Goal: Task Accomplishment & Management: Complete application form

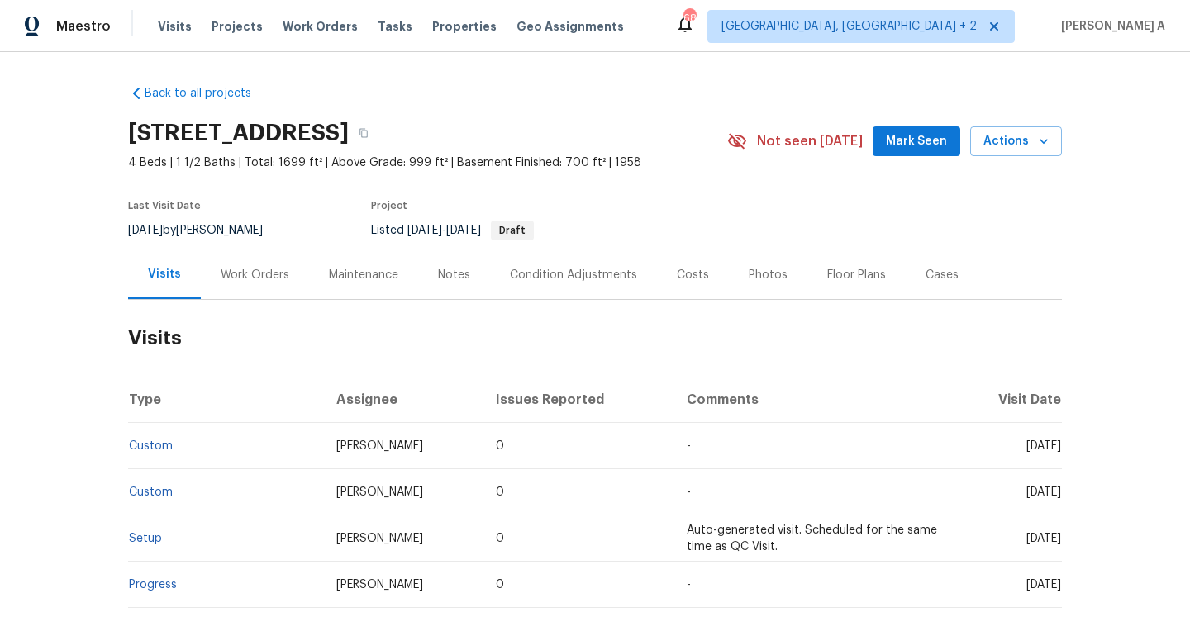
click at [277, 278] on div "Work Orders" at bounding box center [255, 275] width 69 height 17
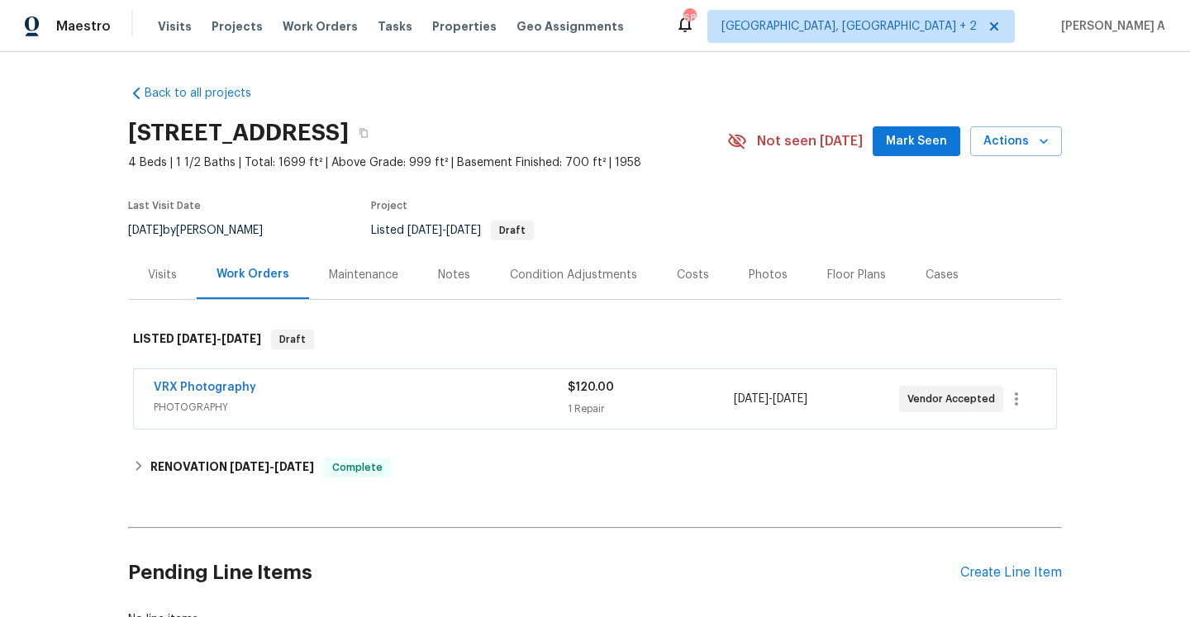
click at [177, 281] on div "Visits" at bounding box center [162, 274] width 69 height 49
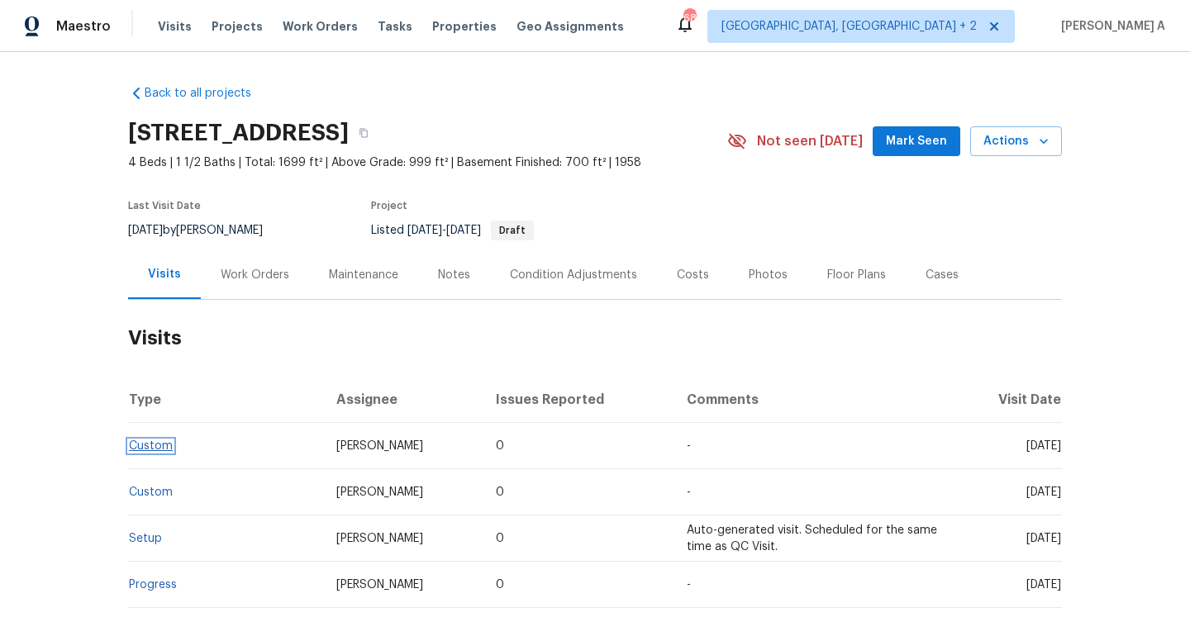
click at [161, 444] on link "Custom" at bounding box center [151, 446] width 44 height 12
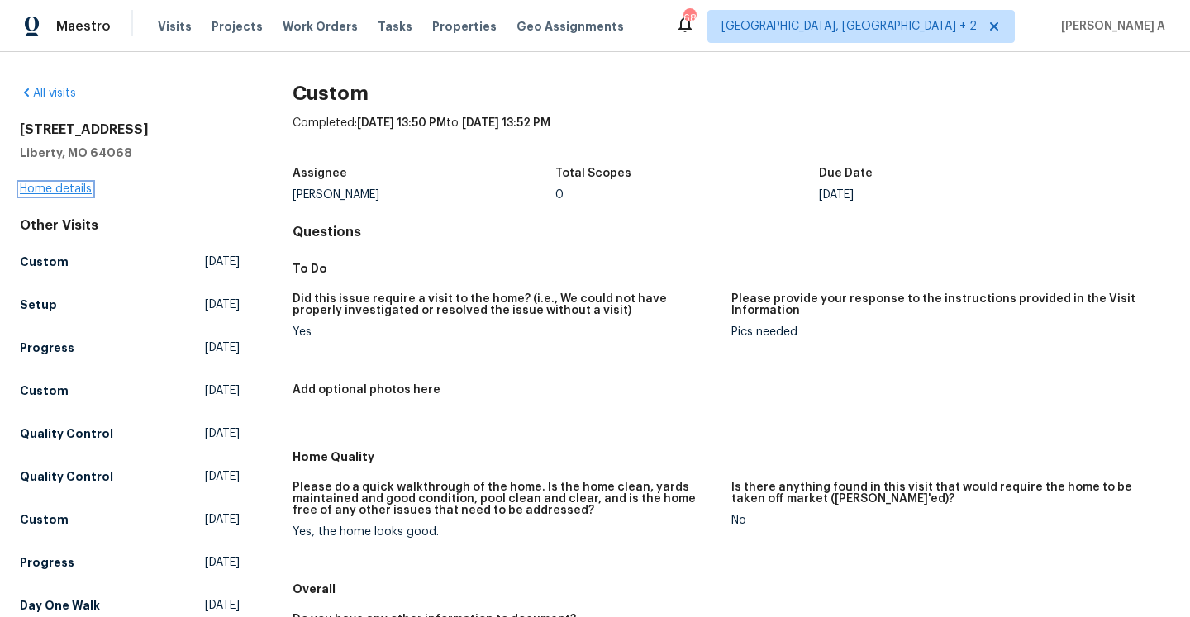
click at [86, 193] on link "Home details" at bounding box center [56, 189] width 72 height 12
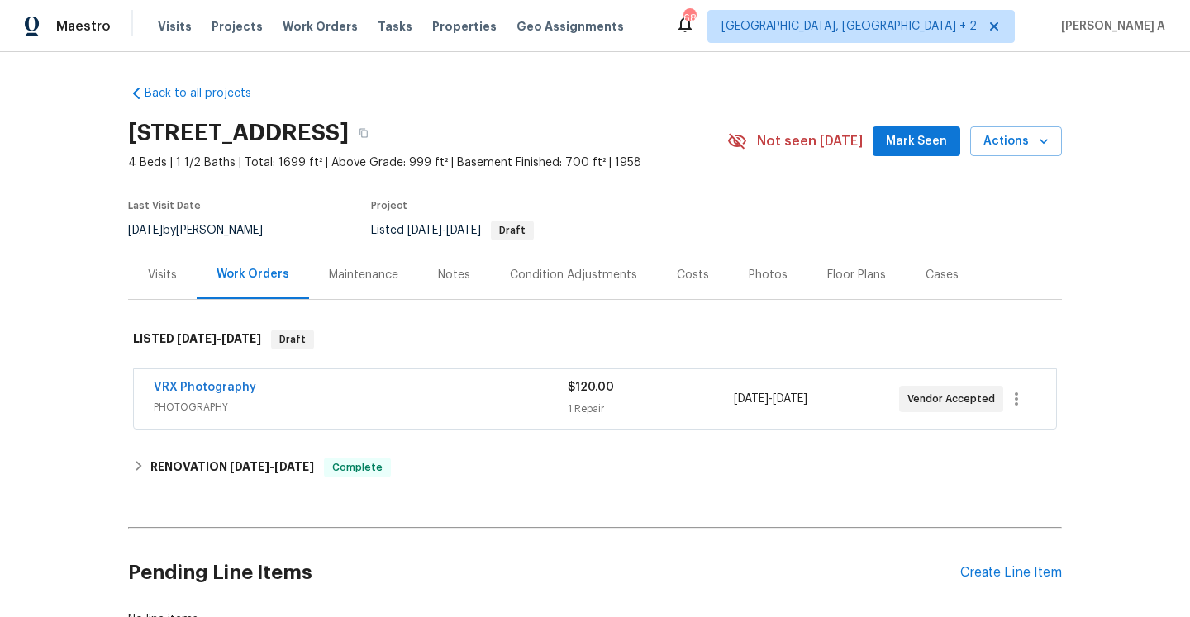
click at [177, 264] on div "Visits" at bounding box center [162, 274] width 69 height 49
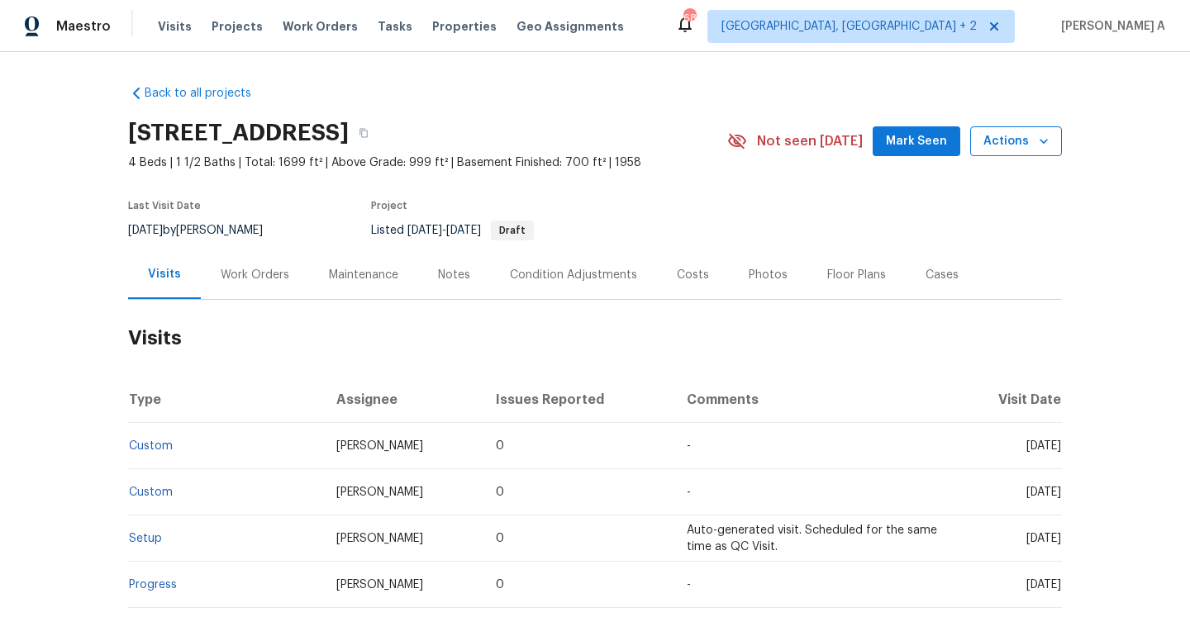
click at [1013, 152] on button "Actions" at bounding box center [1016, 141] width 92 height 31
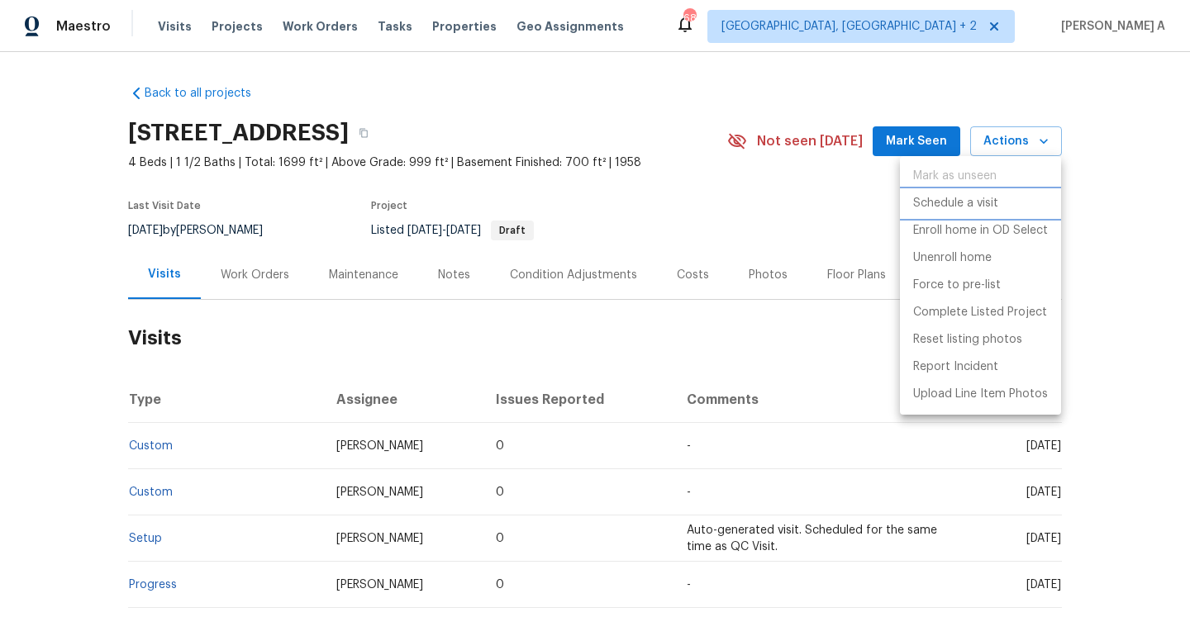
click at [988, 194] on li "Schedule a visit" at bounding box center [980, 203] width 161 height 27
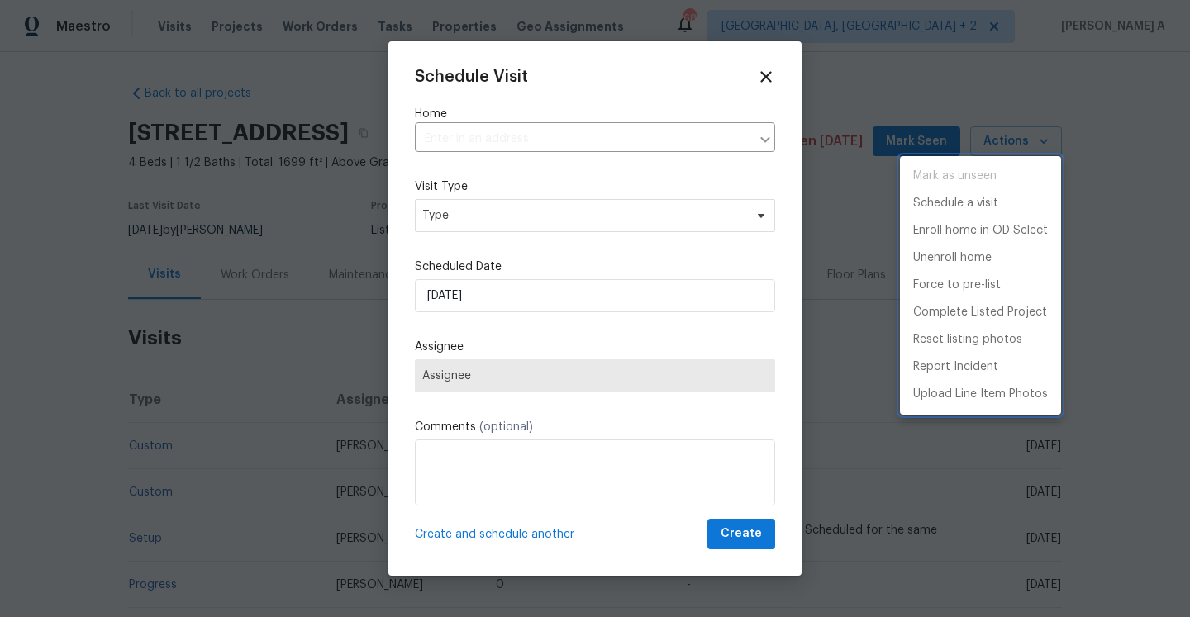
type input "[STREET_ADDRESS]"
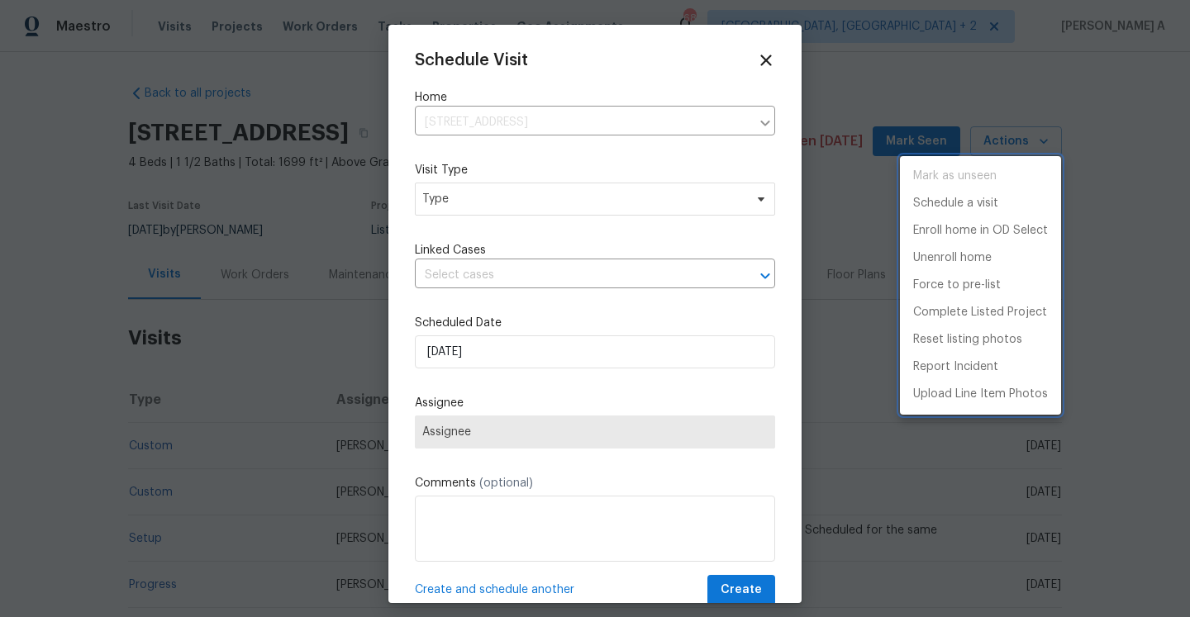
click at [588, 217] on div at bounding box center [595, 308] width 1190 height 617
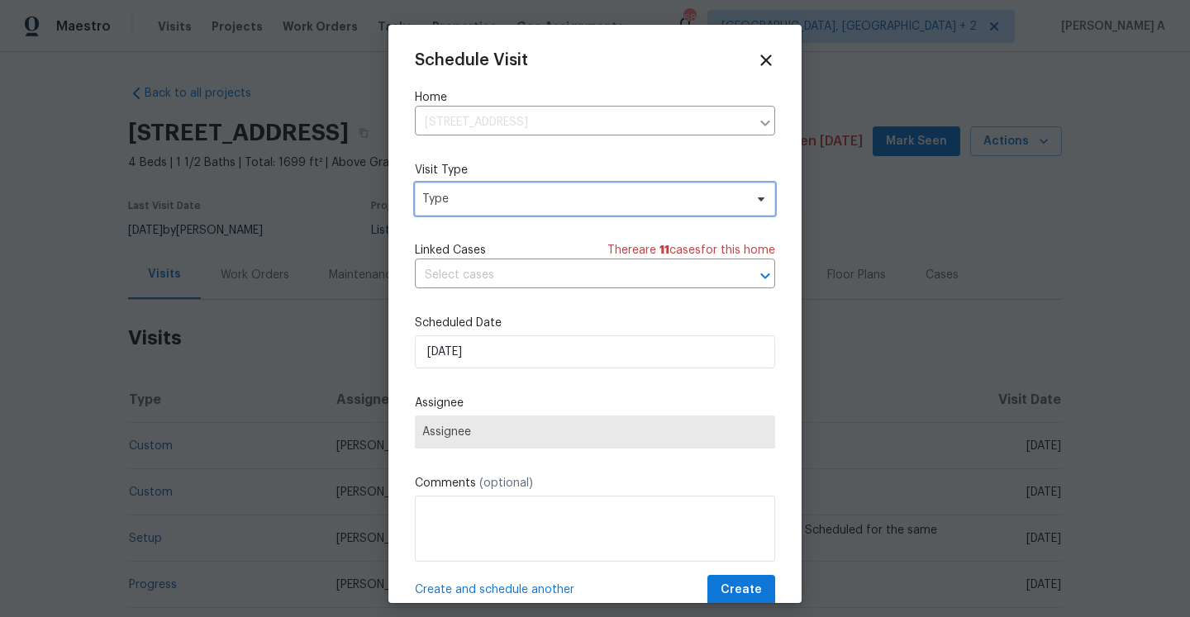
click at [578, 207] on span "Type" at bounding box center [582, 199] width 321 height 17
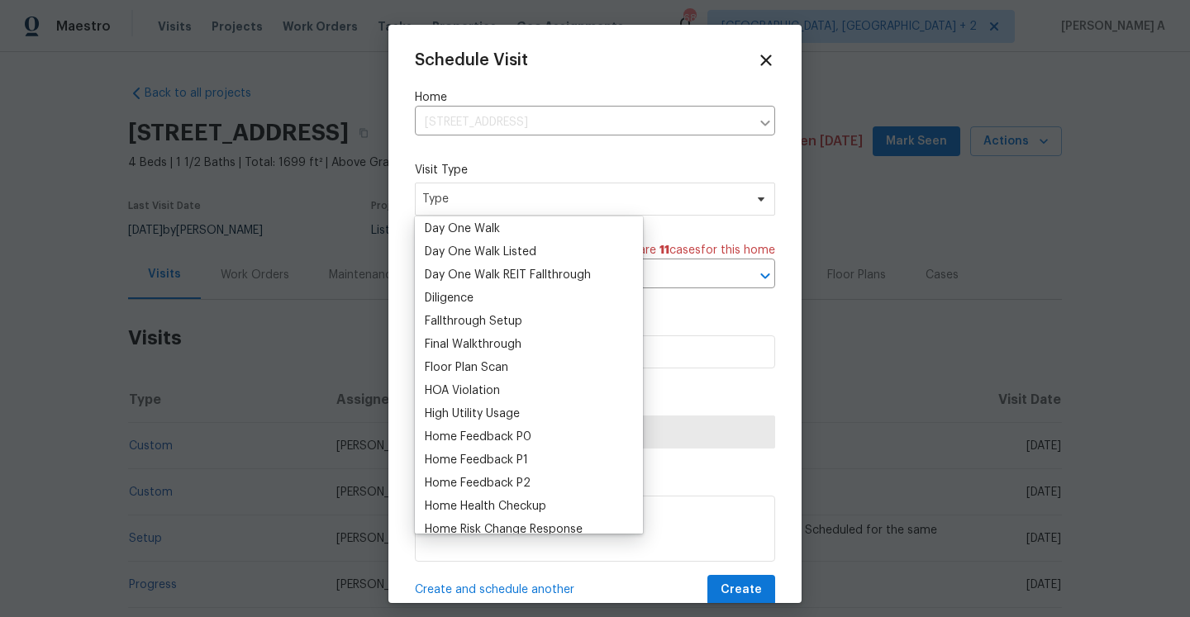
scroll to position [502, 0]
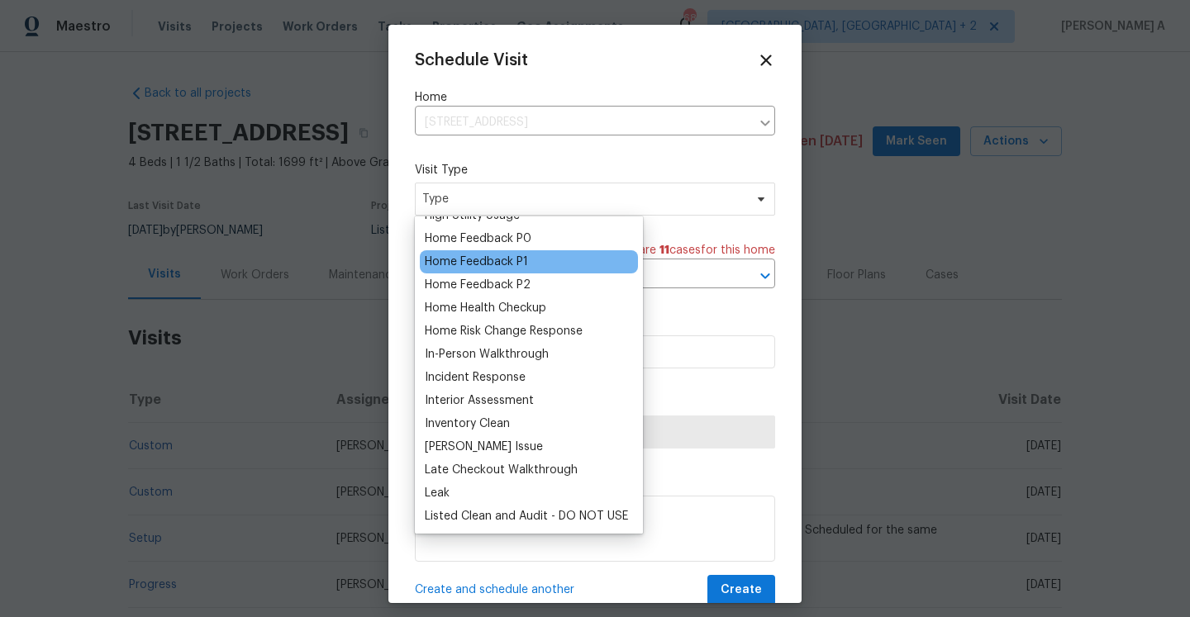
click at [506, 264] on div "Home Feedback P1" at bounding box center [476, 262] width 103 height 17
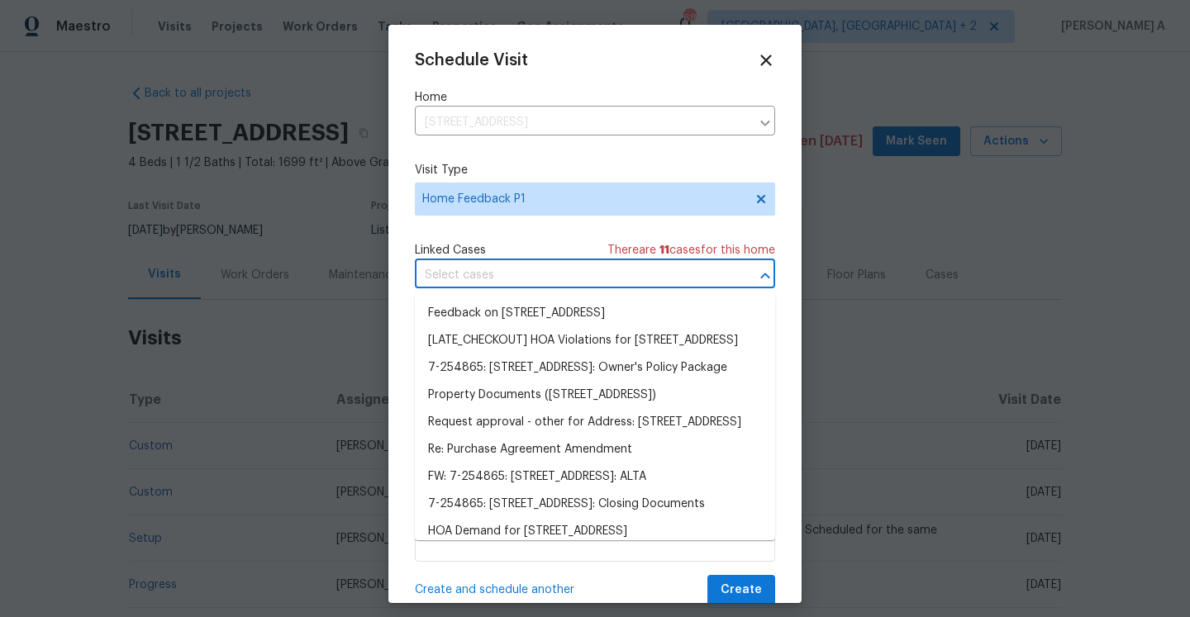
click at [494, 283] on input "text" at bounding box center [572, 276] width 314 height 26
click at [502, 304] on li "Feedback on [STREET_ADDRESS]" at bounding box center [595, 313] width 360 height 27
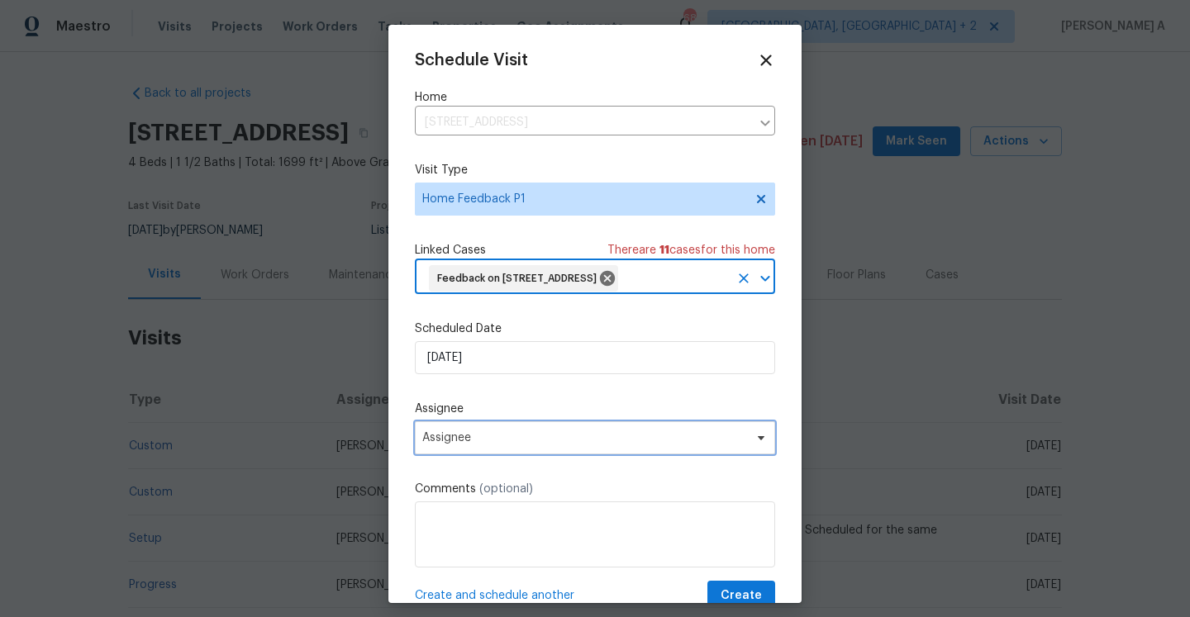
click at [524, 454] on span "Assignee" at bounding box center [595, 437] width 360 height 33
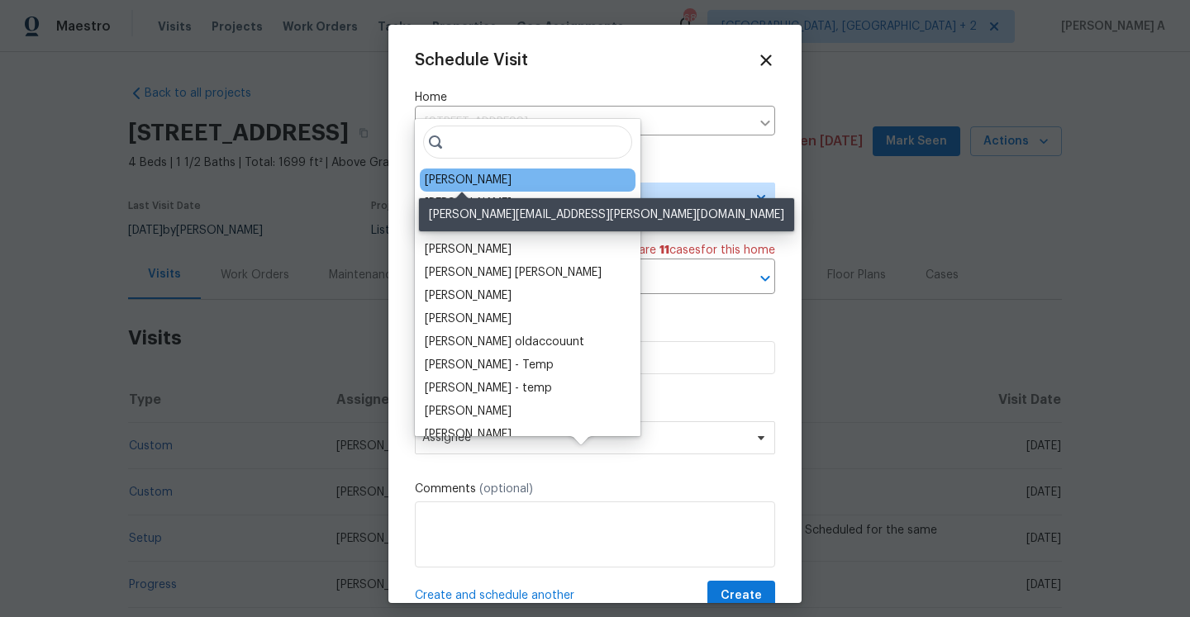
click at [461, 178] on div "[PERSON_NAME]" at bounding box center [468, 180] width 87 height 17
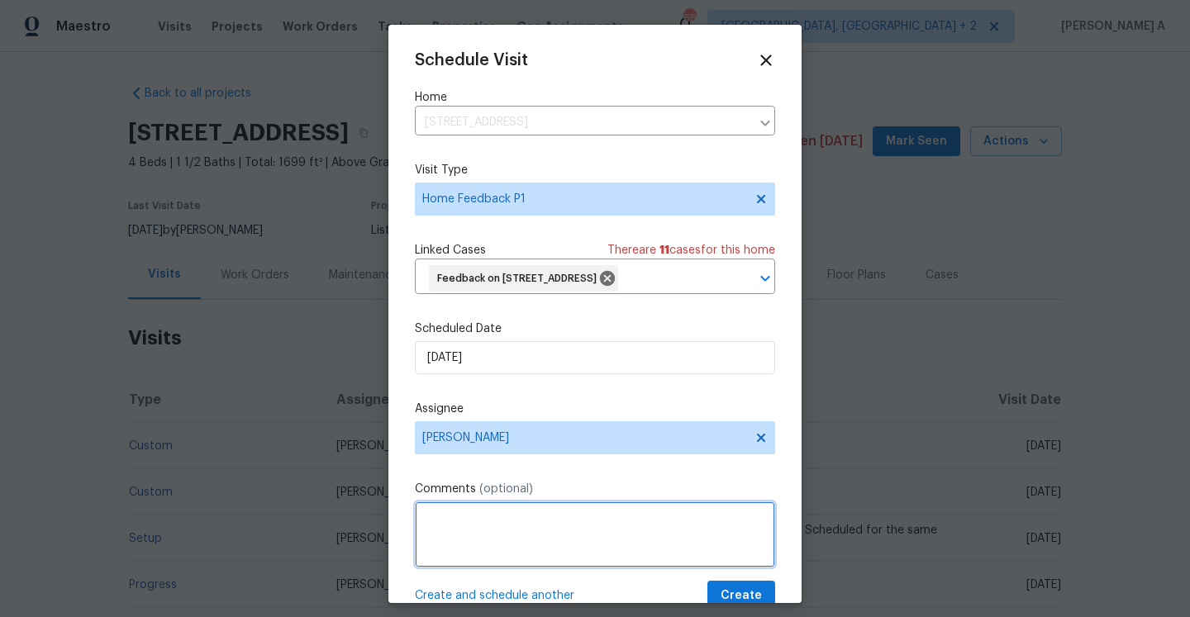
click at [558, 562] on textarea at bounding box center [595, 535] width 360 height 66
paste textarea "Agent called in due to issue with lockbox"
click at [728, 550] on textarea "The agent called in due to an issue with the lockbox." at bounding box center [595, 535] width 360 height 66
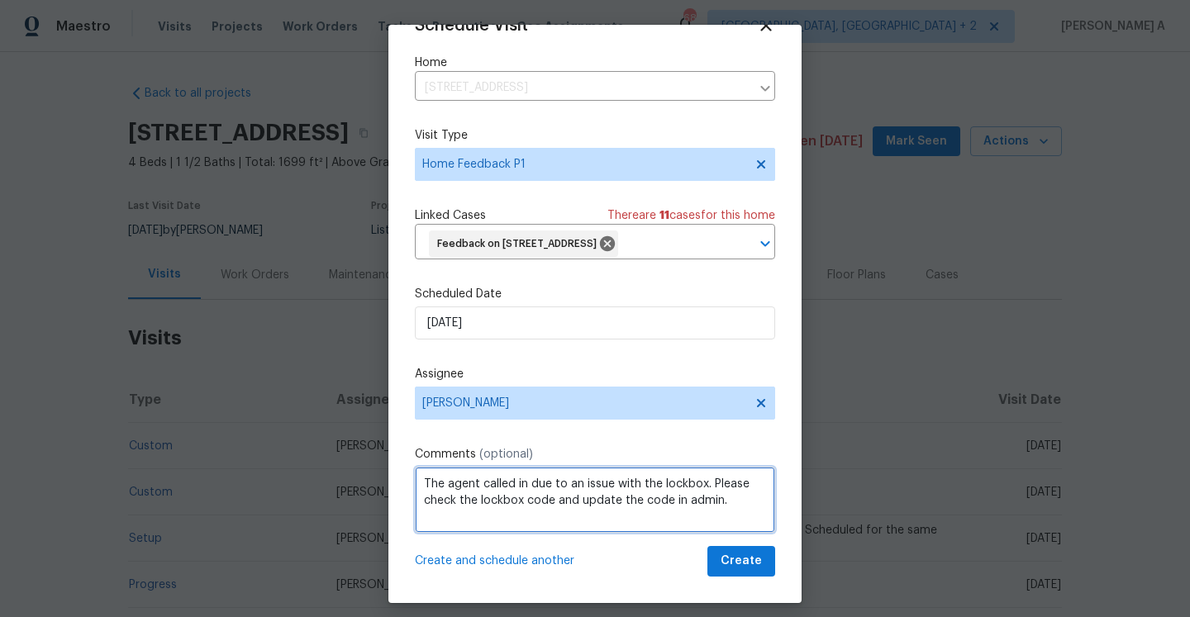
scroll to position [61, 0]
type textarea "The agent called in due to an issue with the lockbox. Please check the lockbox …"
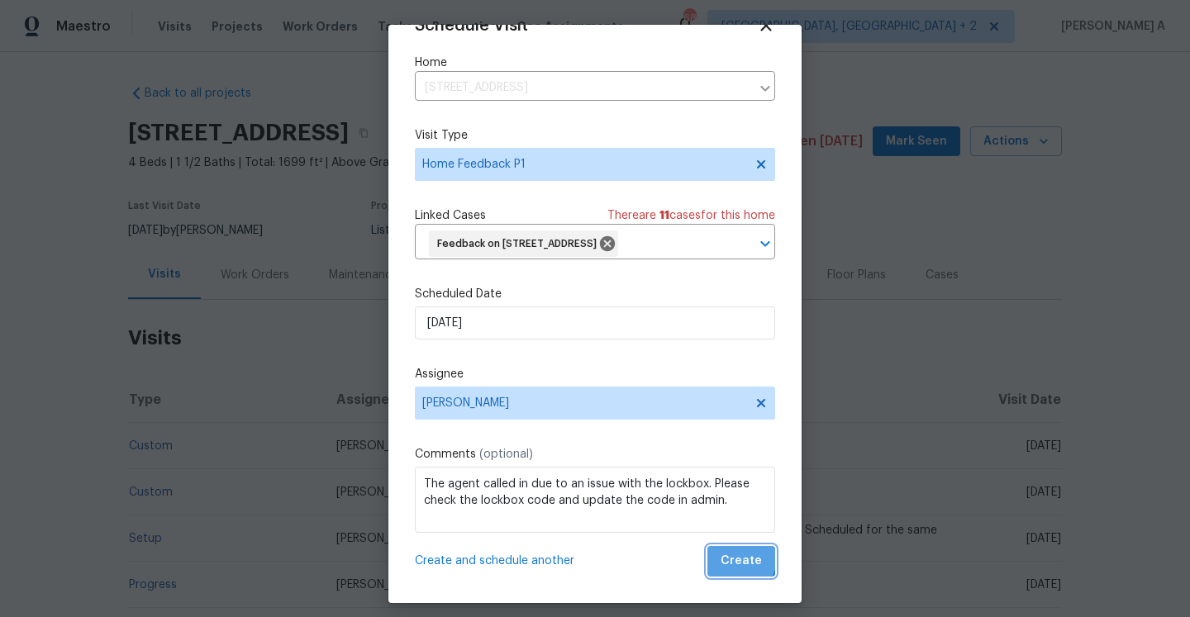
click at [734, 557] on span "Create" at bounding box center [740, 561] width 41 height 21
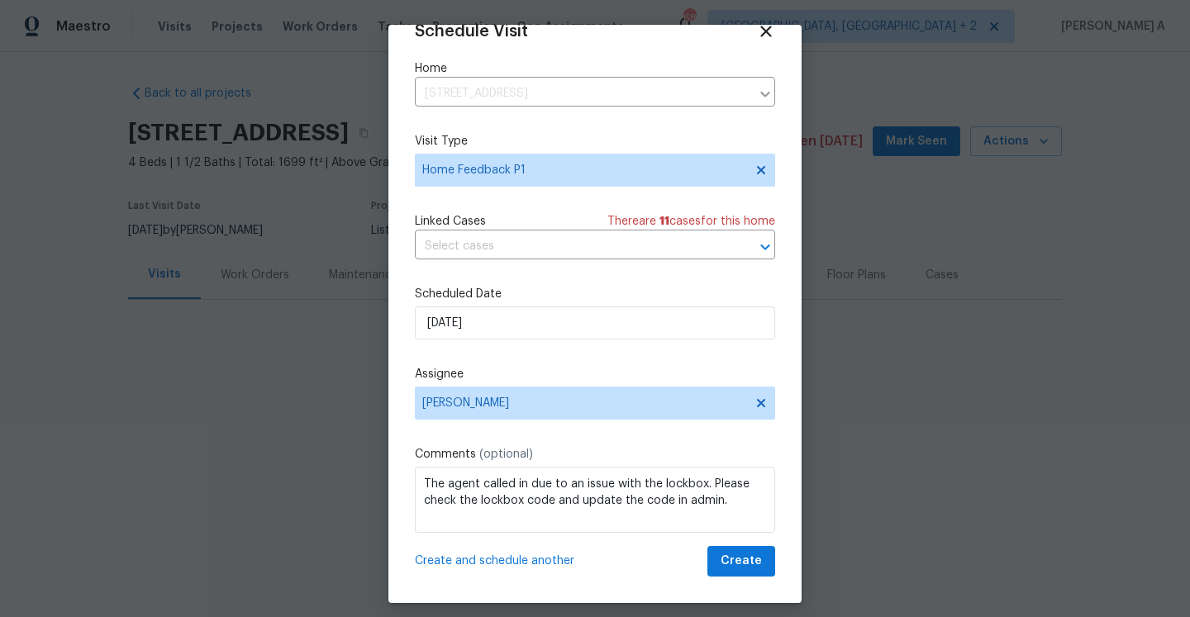
scroll to position [30, 0]
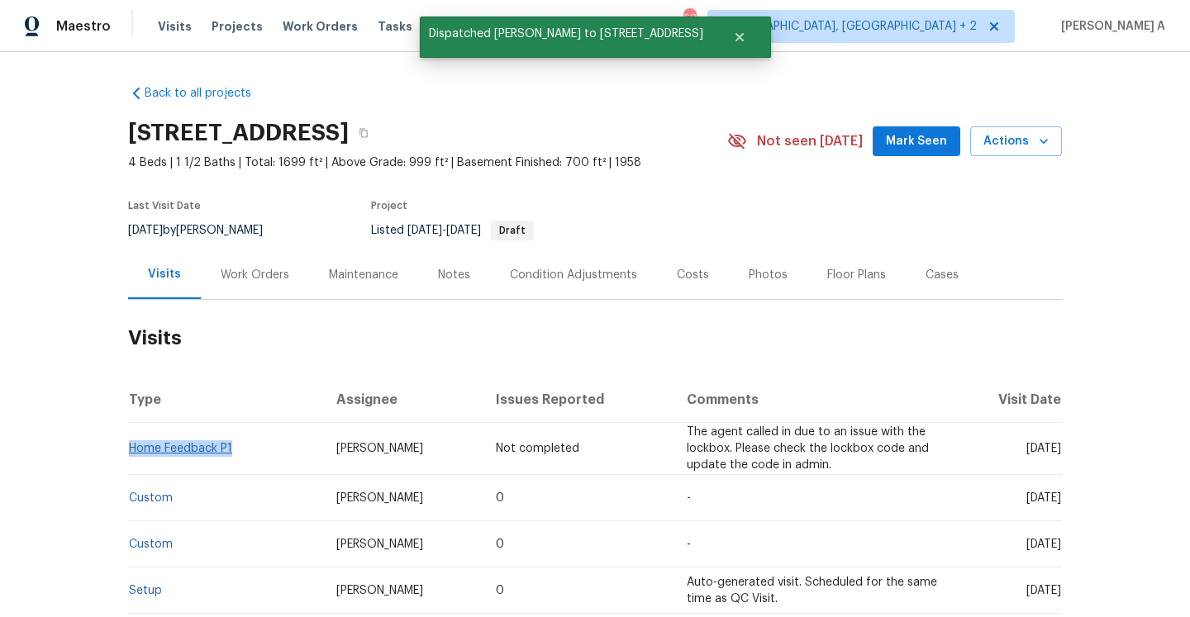
drag, startPoint x: 235, startPoint y: 446, endPoint x: 131, endPoint y: 445, distance: 104.1
click at [131, 445] on td "Home Feedback P1" at bounding box center [225, 449] width 195 height 52
copy link "Home Feedback P1"
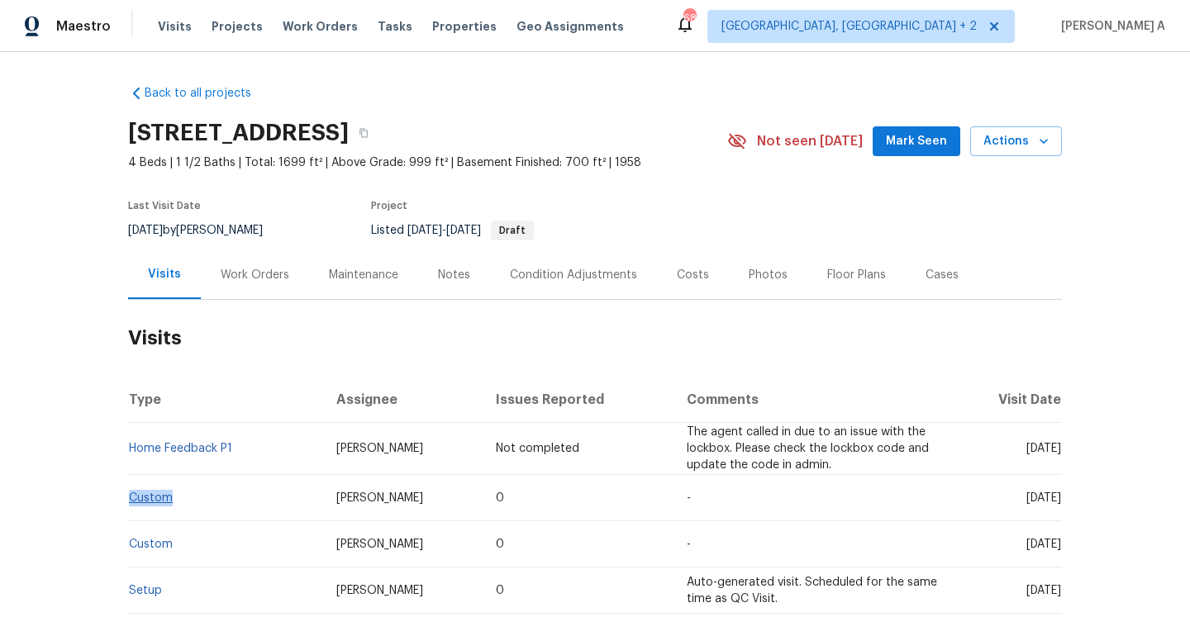
drag, startPoint x: 188, startPoint y: 493, endPoint x: 134, endPoint y: 492, distance: 54.6
click at [131, 492] on td "Custom" at bounding box center [225, 498] width 195 height 46
copy link "Custom"
click at [240, 258] on div "Work Orders" at bounding box center [255, 274] width 108 height 49
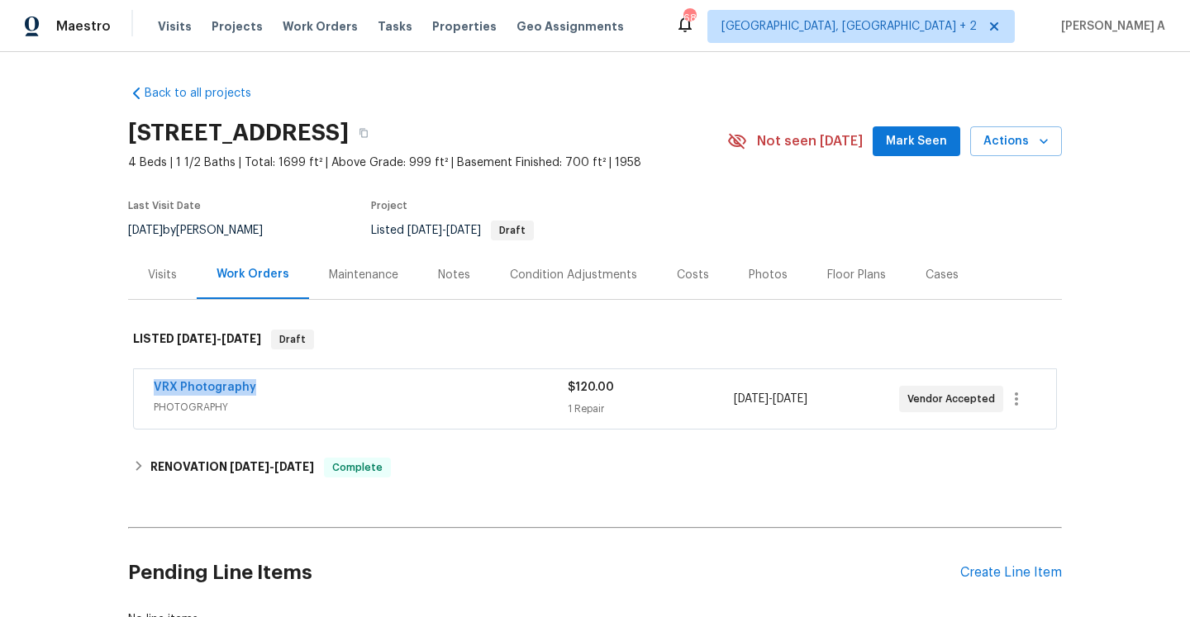
drag, startPoint x: 259, startPoint y: 386, endPoint x: 150, endPoint y: 386, distance: 109.1
click at [150, 386] on div "VRX Photography PHOTOGRAPHY $120.00 1 Repair [DATE] - [DATE] Vendor Accepted" at bounding box center [595, 398] width 922 height 59
copy link "VRX Photography"
click at [350, 393] on div "VRX Photography" at bounding box center [361, 389] width 414 height 20
